Goal: Task Accomplishment & Management: Complete application form

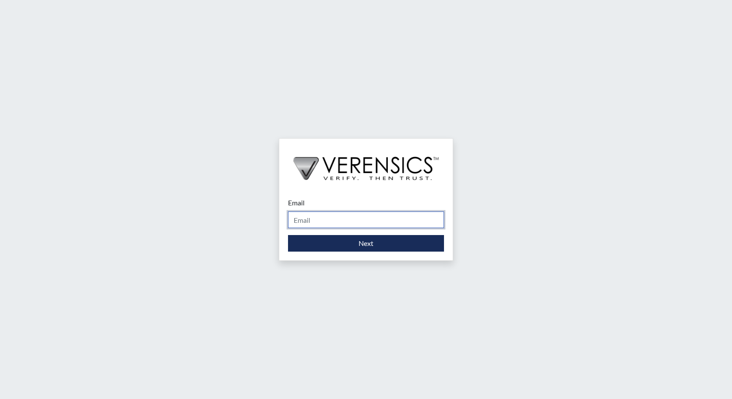
click at [303, 216] on input "Email" at bounding box center [366, 219] width 156 height 17
type input "[PERSON_NAME][EMAIL_ADDRESS][PERSON_NAME][DOMAIN_NAME]"
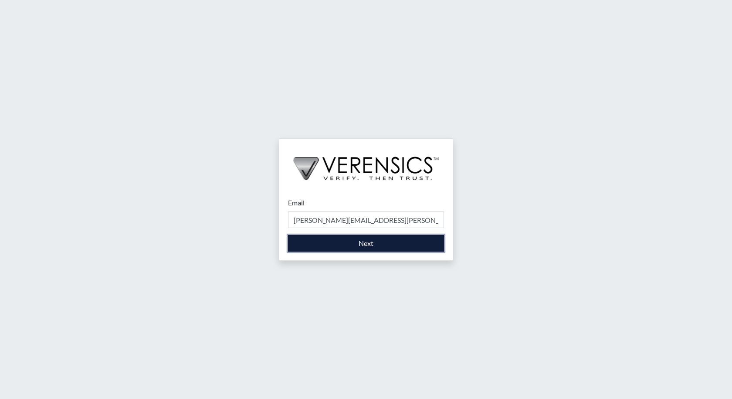
click at [336, 240] on button "Next" at bounding box center [366, 243] width 156 height 17
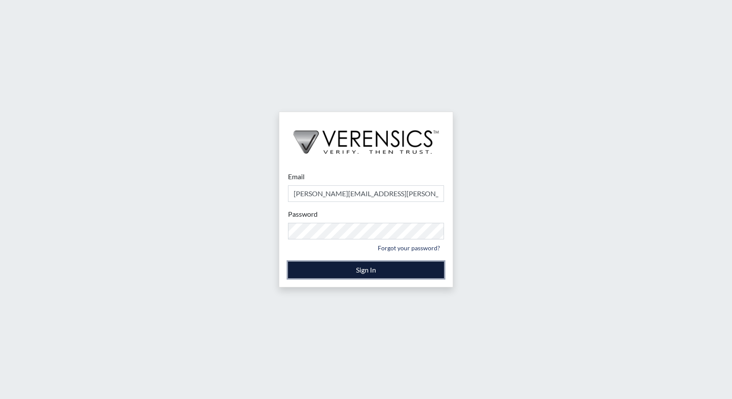
click at [366, 275] on button "Sign In" at bounding box center [366, 269] width 156 height 17
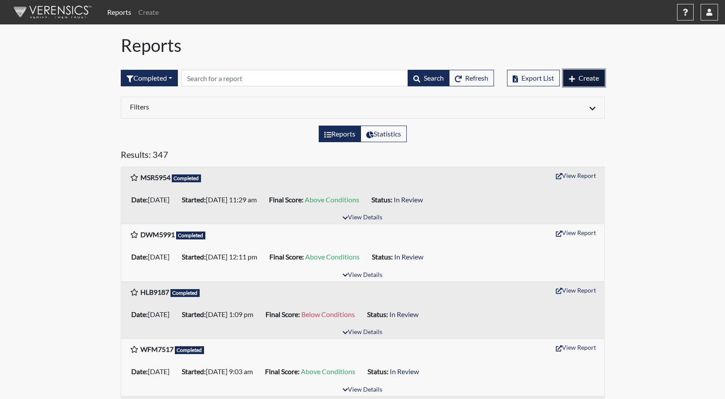
click at [592, 75] on span "Create" at bounding box center [588, 78] width 20 height 8
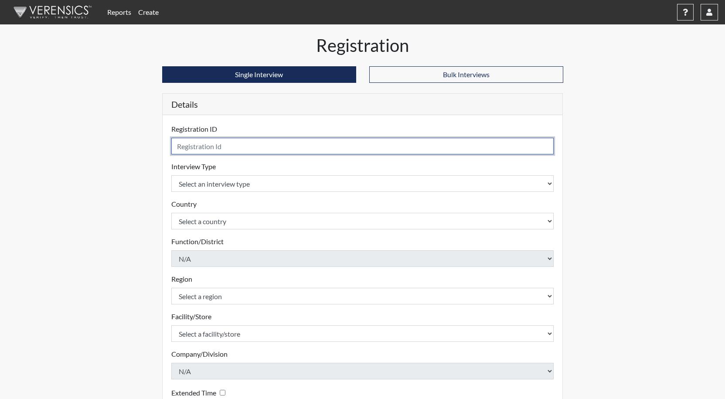
click at [200, 149] on input "text" at bounding box center [362, 146] width 383 height 17
click at [181, 147] on input "yIID9472" at bounding box center [362, 146] width 383 height 17
click at [206, 146] on input "yIID9472" at bounding box center [362, 146] width 383 height 17
click at [180, 148] on input "yIID9477" at bounding box center [362, 146] width 383 height 17
type input "YIID9477"
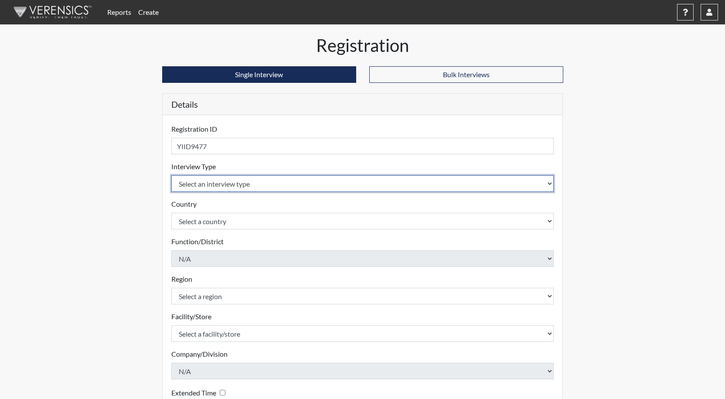
drag, startPoint x: 213, startPoint y: 182, endPoint x: 222, endPoint y: 176, distance: 11.0
click at [213, 182] on select "Select an interview type Corrections Pre-Employment" at bounding box center [362, 183] width 383 height 17
select select "ff733e93-e1bf-11ea-9c9f-0eff0cf7eb8f"
click at [171, 175] on select "Select an interview type Corrections Pre-Employment" at bounding box center [362, 183] width 383 height 17
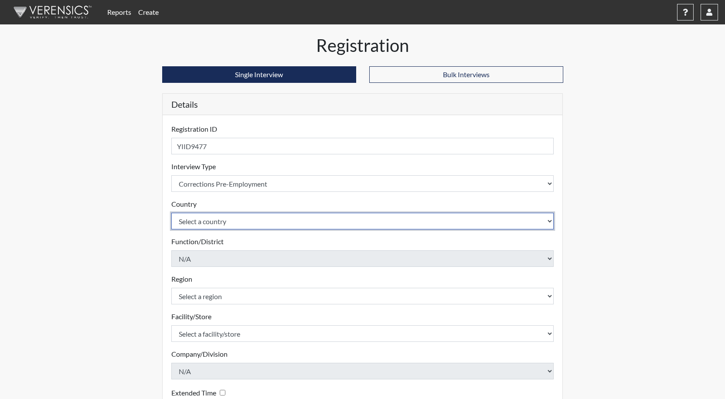
click at [214, 226] on select "Select a country [GEOGRAPHIC_DATA] [GEOGRAPHIC_DATA]" at bounding box center [362, 221] width 383 height 17
select select "united-states-of-[GEOGRAPHIC_DATA]"
click at [171, 213] on select "Select a country [GEOGRAPHIC_DATA] [GEOGRAPHIC_DATA]" at bounding box center [362, 221] width 383 height 17
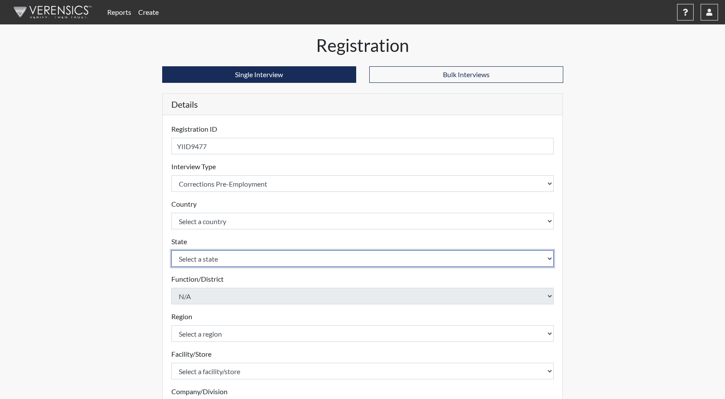
click at [211, 259] on select "Select a state [US_STATE] [US_STATE] [US_STATE] [US_STATE] [US_STATE] [US_STATE…" at bounding box center [362, 258] width 383 height 17
select select "GA"
click at [171, 250] on select "Select a state [US_STATE] [US_STATE] [US_STATE] [US_STATE] [US_STATE] [US_STATE…" at bounding box center [362, 258] width 383 height 17
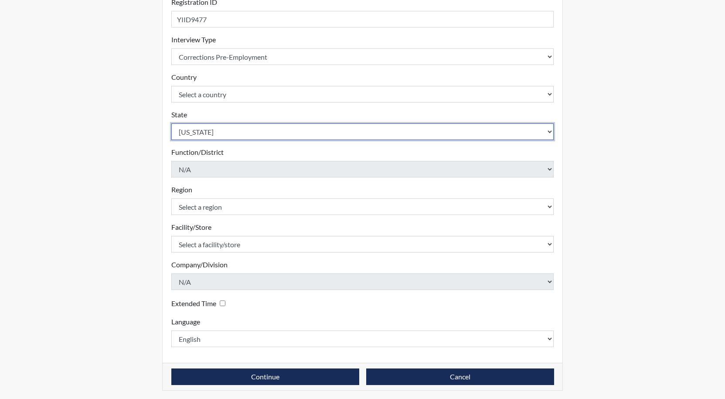
scroll to position [129, 0]
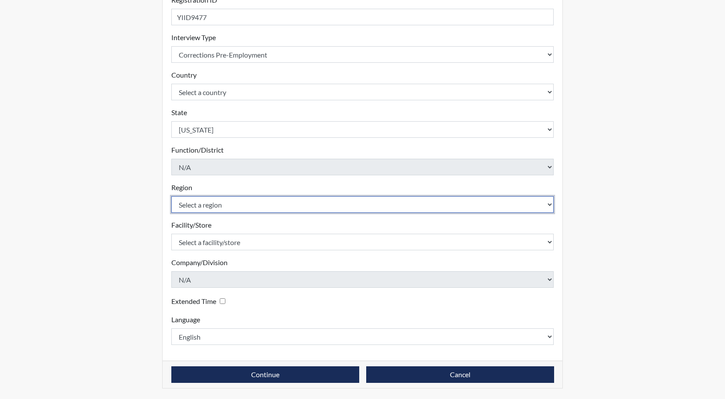
click at [225, 207] on select "Select a region [GEOGRAPHIC_DATA]" at bounding box center [362, 204] width 383 height 17
select select "8bdab1f8-09d2-48bf-ae6d-f2dae3084107"
click at [171, 196] on select "Select a region [GEOGRAPHIC_DATA]" at bounding box center [362, 204] width 383 height 17
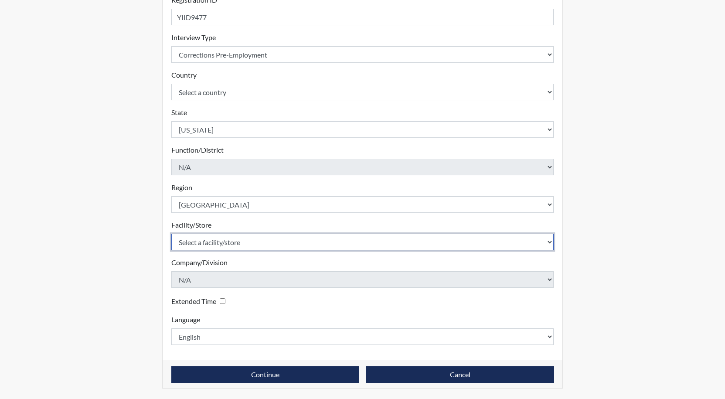
drag, startPoint x: 215, startPoint y: 242, endPoint x: 219, endPoint y: 224, distance: 19.1
click at [215, 242] on select "Select a facility/store GD&CP SMU*+" at bounding box center [362, 242] width 383 height 17
select select "43ff33d3-b326-4461-b740-f0025afaca61"
click at [171, 234] on select "Select a facility/store GD&CP SMU*+" at bounding box center [362, 242] width 383 height 17
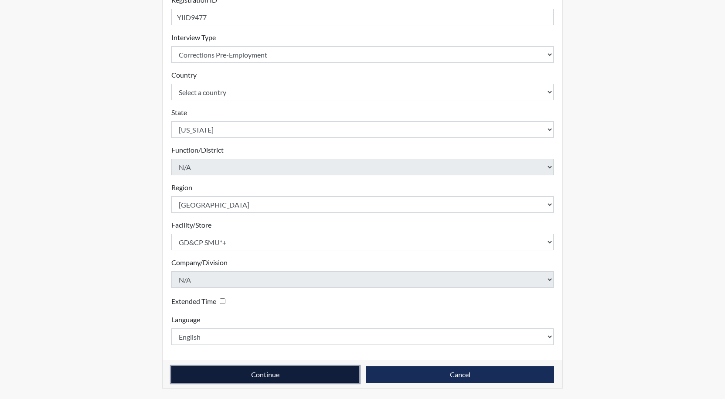
click at [265, 376] on button "Continue" at bounding box center [265, 374] width 188 height 17
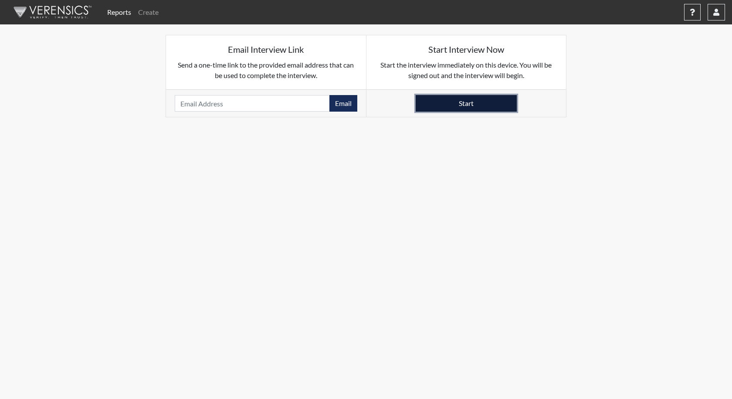
click at [445, 102] on button "Start" at bounding box center [466, 103] width 101 height 17
